Goal: Information Seeking & Learning: Learn about a topic

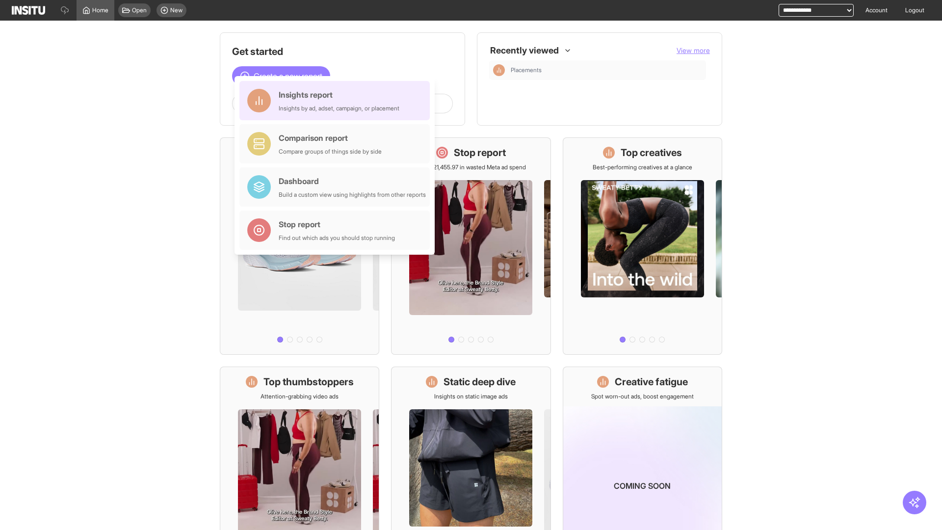
click at [337, 101] on div "Insights report Insights by ad, adset, campaign, or placement" at bounding box center [339, 101] width 121 height 24
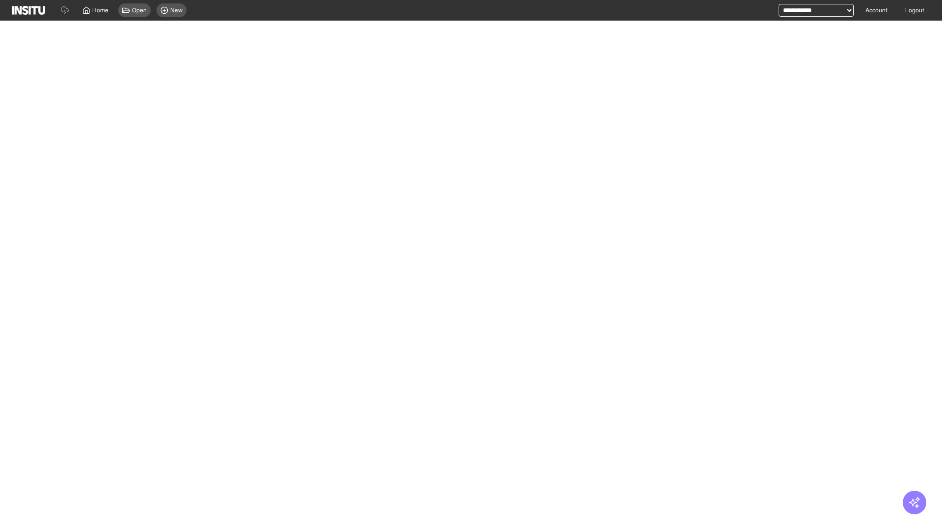
select select "**"
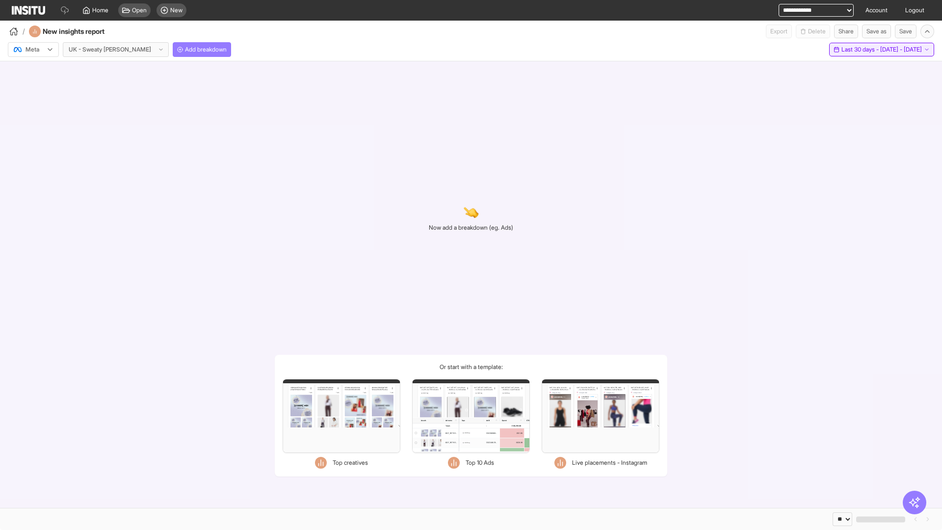
click at [862, 50] on span "Last 30 days - [DATE] - [DATE]" at bounding box center [882, 50] width 80 height 8
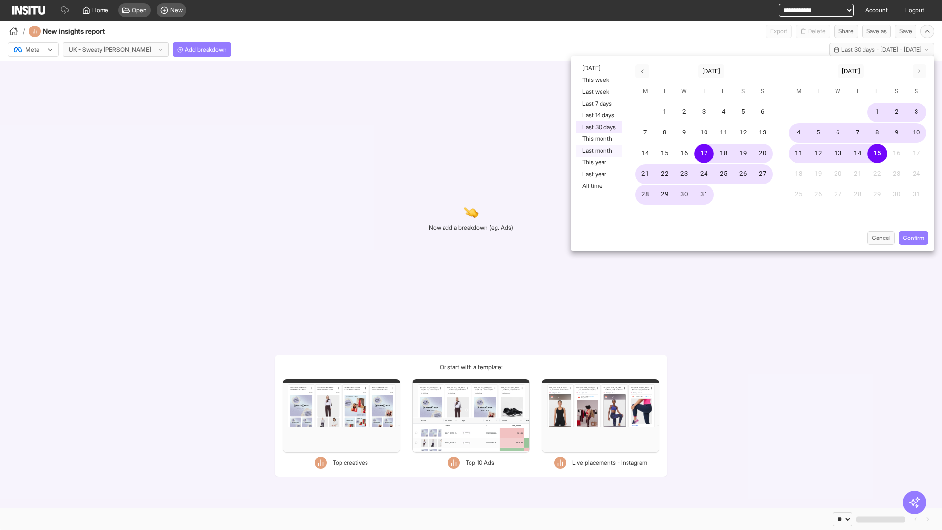
click at [598, 151] on button "Last month" at bounding box center [599, 151] width 45 height 12
